Goal: Navigation & Orientation: Find specific page/section

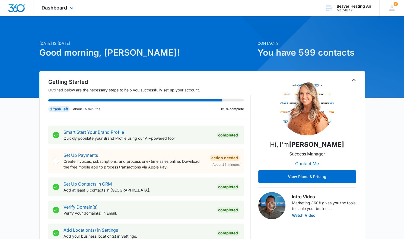
click at [68, 12] on div "Dashboard Apps Reputation Websites Forms CRM Email Social Payments POS Content …" at bounding box center [58, 8] width 50 height 16
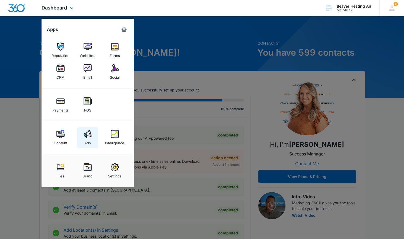
click at [91, 134] on img at bounding box center [88, 134] width 8 height 8
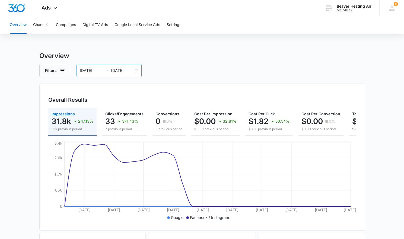
click at [135, 70] on div "01/01/2025 01/30/2025" at bounding box center [109, 70] width 65 height 13
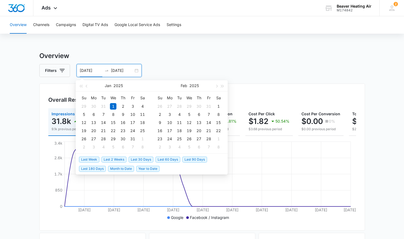
click at [138, 159] on span "Last 30 Days" at bounding box center [141, 160] width 25 height 6
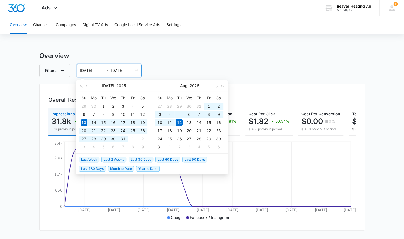
type input "07/13/2025"
type input "08/12/2025"
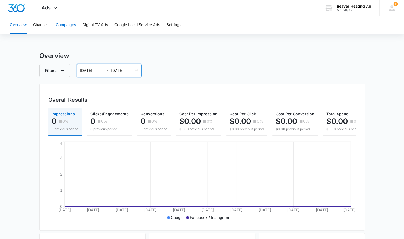
click at [71, 25] on button "Campaigns" at bounding box center [66, 24] width 20 height 17
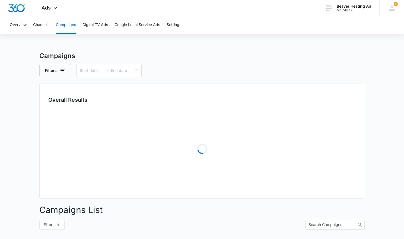
type input "07/13/2025"
type input "08/12/2025"
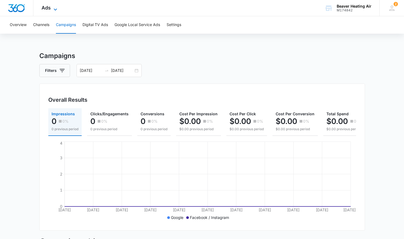
click at [53, 9] on icon at bounding box center [55, 9] width 7 height 7
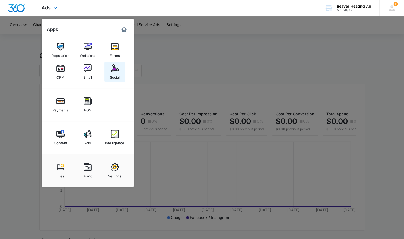
click at [115, 72] on img at bounding box center [115, 68] width 8 height 8
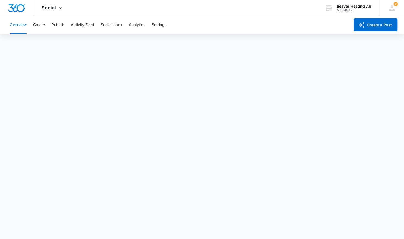
scroll to position [2, 0]
click at [54, 11] on div "Social Apps Reputation Websites Forms CRM Email Social Payments POS Content Ads…" at bounding box center [52, 8] width 39 height 16
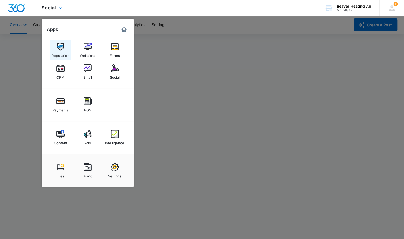
click at [59, 48] on img at bounding box center [60, 47] width 8 height 8
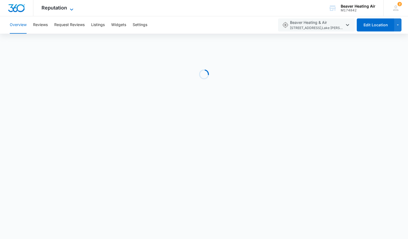
click at [70, 9] on icon at bounding box center [71, 9] width 3 height 2
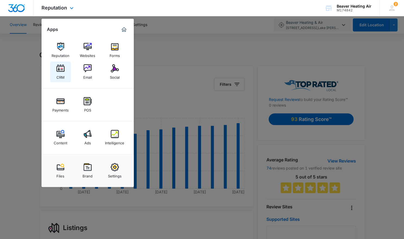
click at [61, 70] on img at bounding box center [60, 68] width 8 height 8
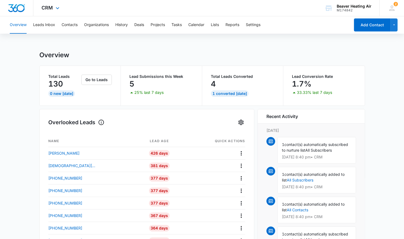
click at [56, 6] on icon at bounding box center [57, 8] width 7 height 7
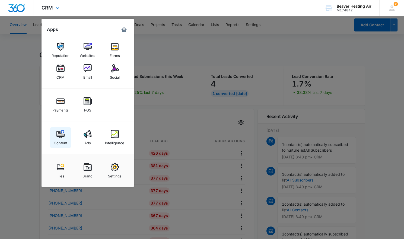
click at [60, 132] on img at bounding box center [60, 134] width 8 height 8
